Goal: Find specific page/section: Find specific page/section

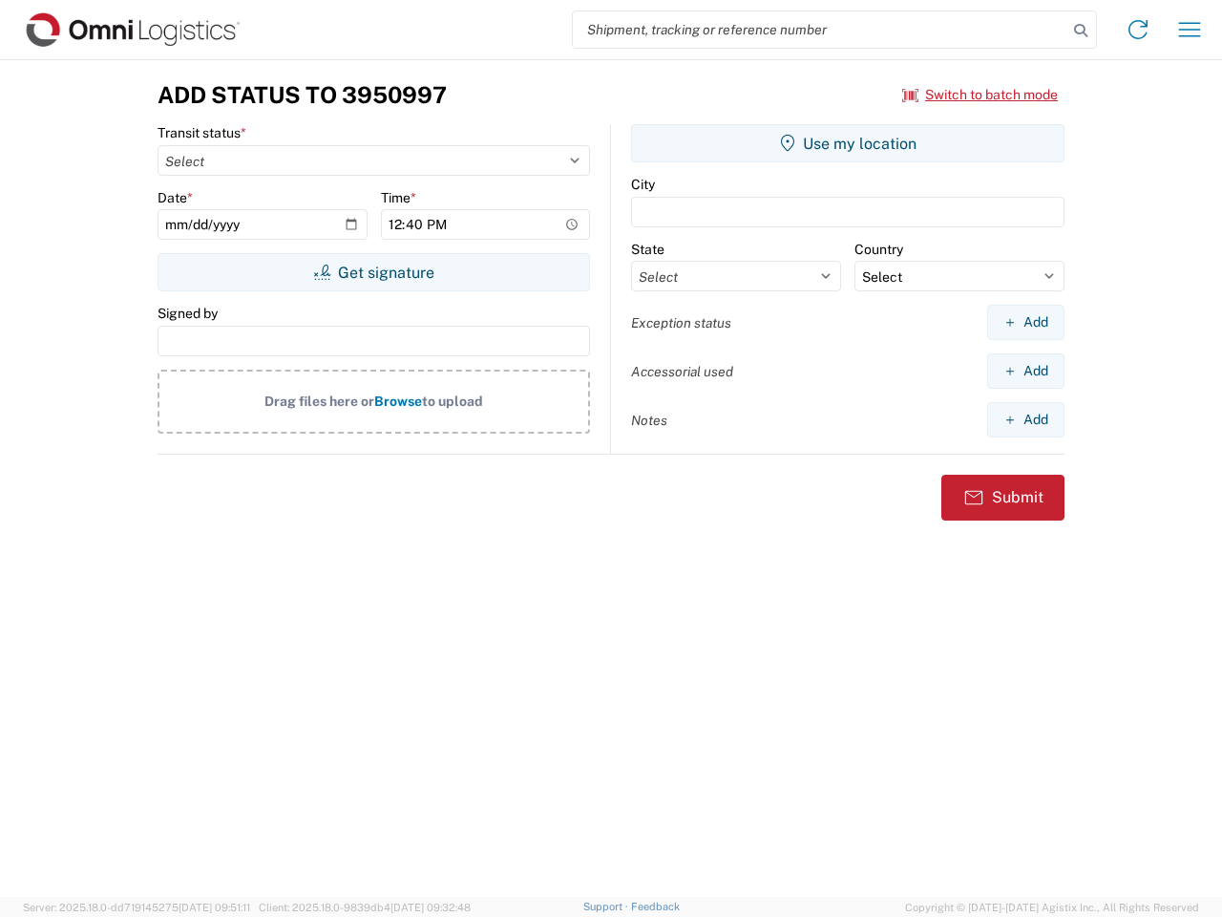
click at [820, 30] on input "search" at bounding box center [820, 29] width 495 height 36
click at [1081, 31] on icon at bounding box center [1080, 30] width 27 height 27
click at [1138, 30] on icon at bounding box center [1138, 29] width 31 height 31
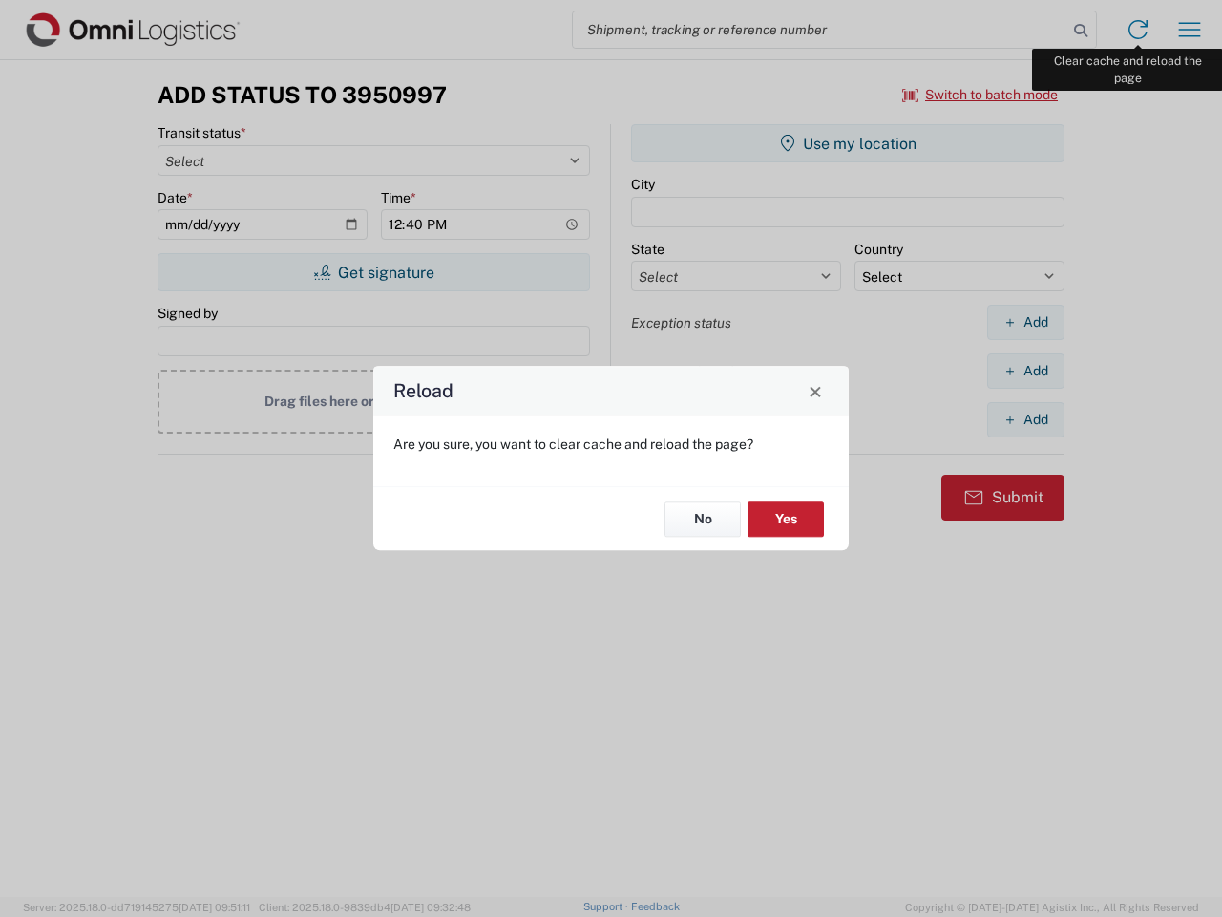
click at [1190, 30] on div "Reload Are you sure, you want to clear cache and reload the page? No Yes" at bounding box center [611, 458] width 1222 height 917
click at [981, 95] on div "Reload Are you sure, you want to clear cache and reload the page? No Yes" at bounding box center [611, 458] width 1222 height 917
click at [373, 272] on div "Reload Are you sure, you want to clear cache and reload the page? No Yes" at bounding box center [611, 458] width 1222 height 917
click at [848, 143] on div "Reload Are you sure, you want to clear cache and reload the page? No Yes" at bounding box center [611, 458] width 1222 height 917
click at [1025, 322] on div "Reload Are you sure, you want to clear cache and reload the page? No Yes" at bounding box center [611, 458] width 1222 height 917
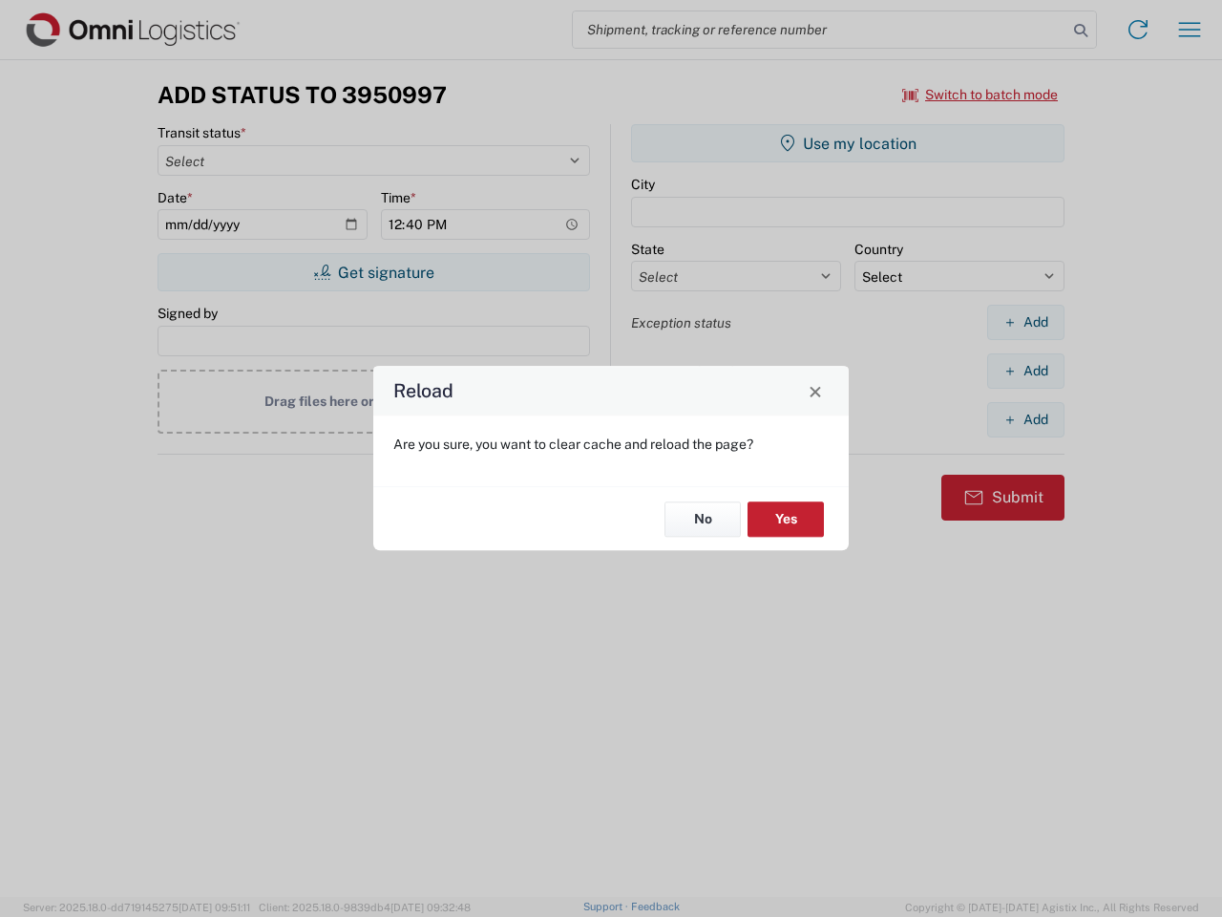
click at [1025, 370] on div "Reload Are you sure, you want to clear cache and reload the page? No Yes" at bounding box center [611, 458] width 1222 height 917
click at [1025, 419] on div "Reload Are you sure, you want to clear cache and reload the page? No Yes" at bounding box center [611, 458] width 1222 height 917
